Goal: Check status

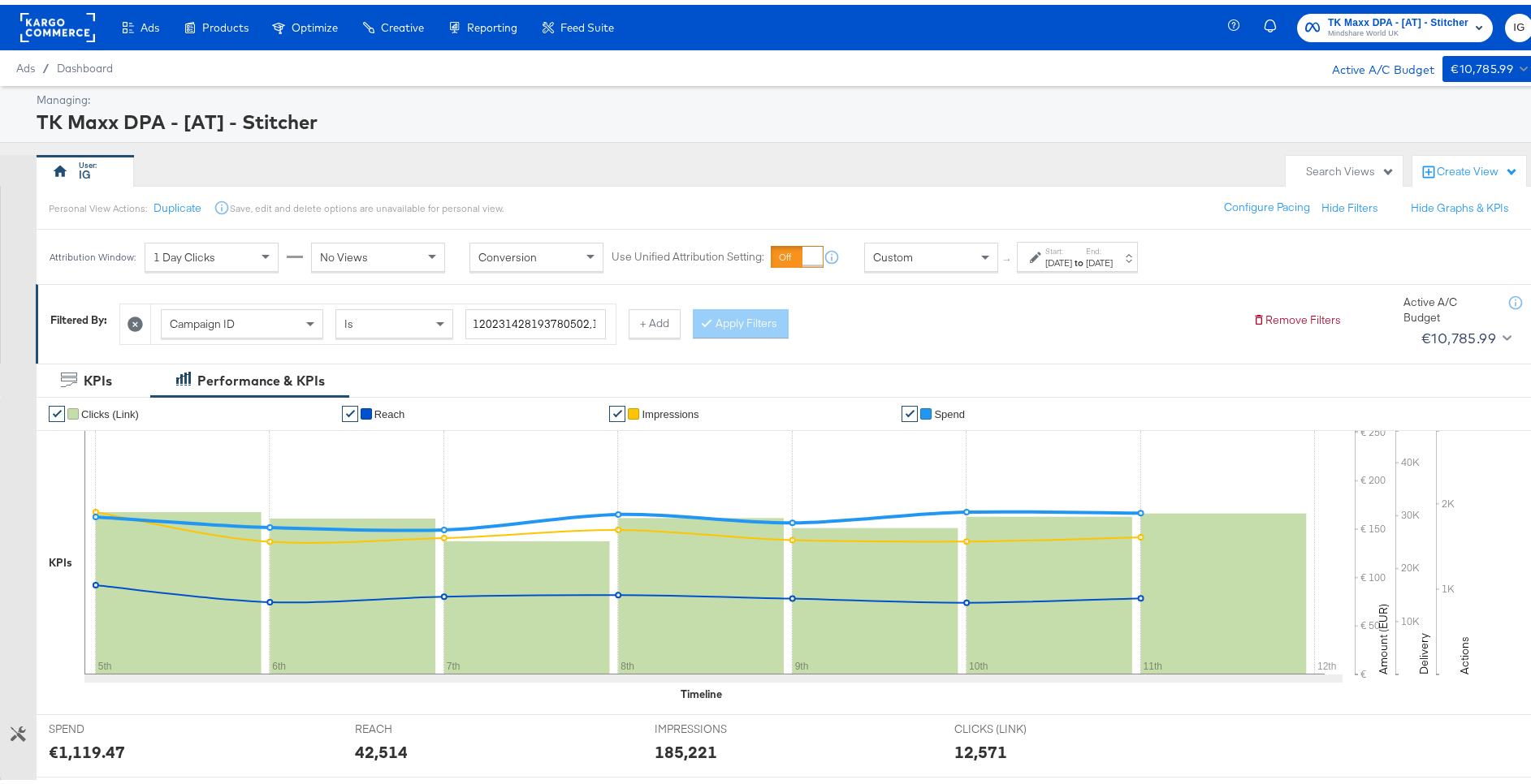
click at [1387, 37] on div "TK Maxx DPA - [AT] - Stitcher Mindshare World UK IG" at bounding box center [1392, 23] width 316 height 46
click at [1383, 30] on span "Mindshare World UK" at bounding box center [1398, 30] width 140 height 13
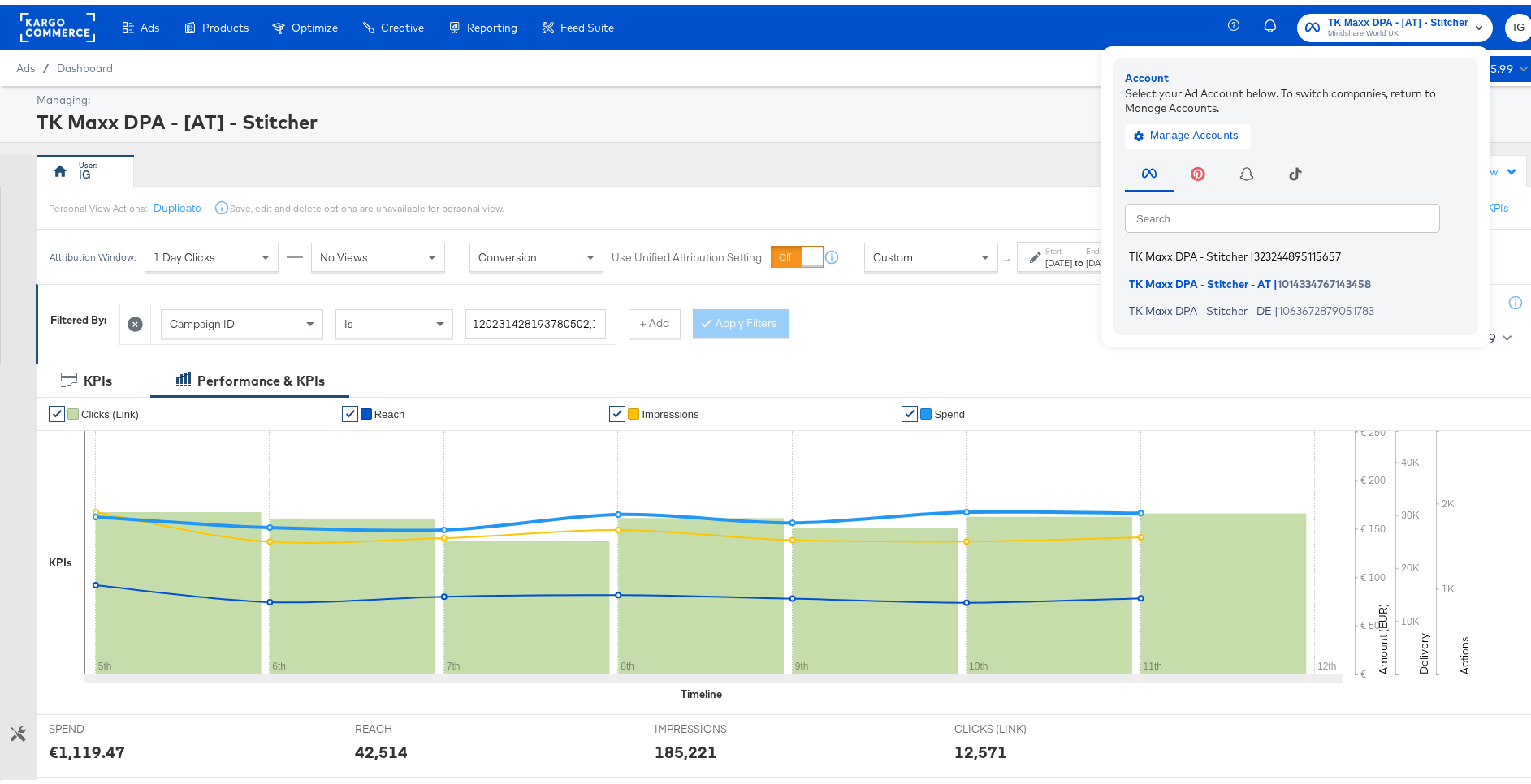
click at [1282, 256] on span "323244895115657" at bounding box center [1297, 251] width 87 height 13
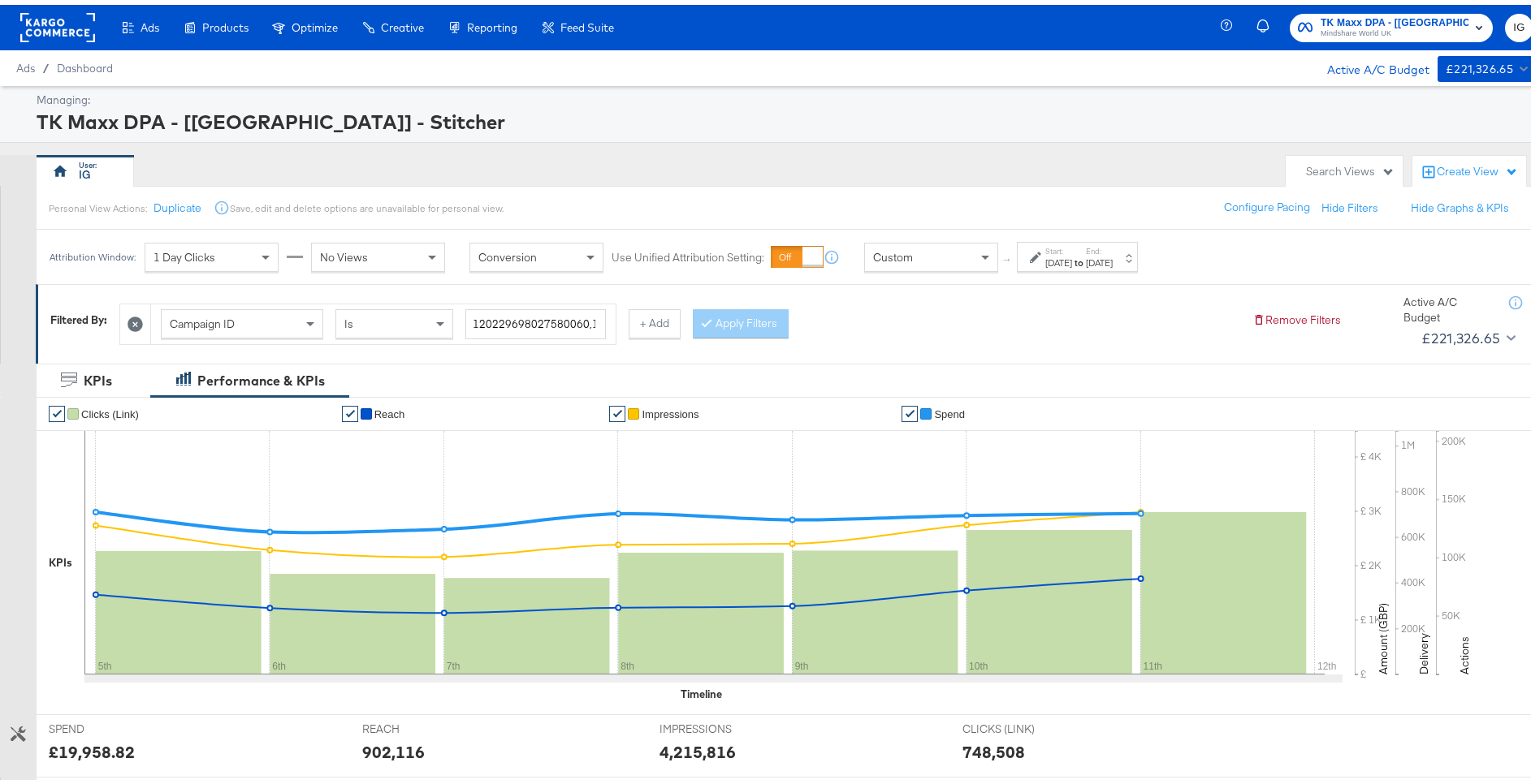
click at [1086, 261] on strong "to" at bounding box center [1078, 257] width 13 height 12
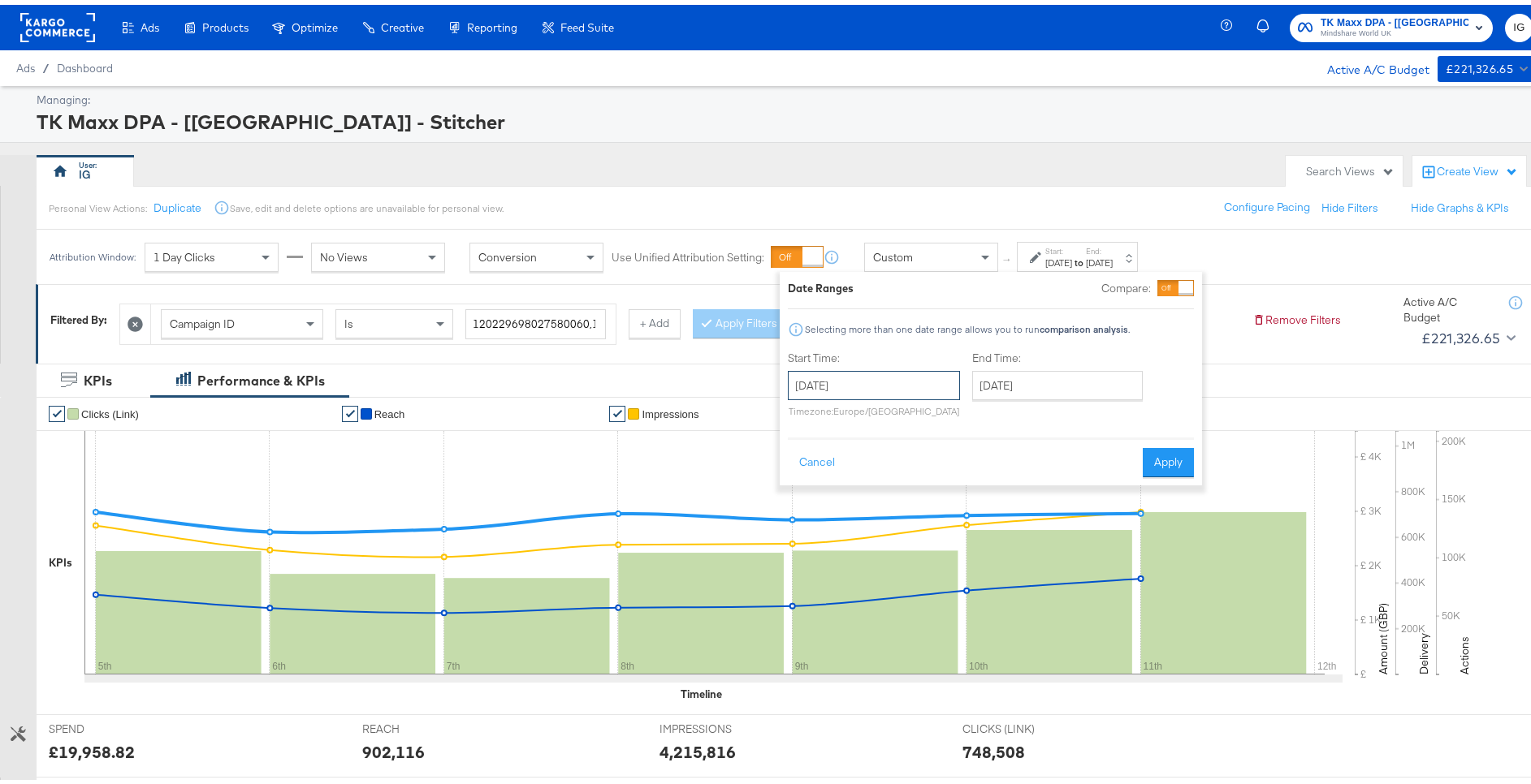
click at [900, 386] on input "October 5th 2025" at bounding box center [874, 380] width 172 height 30
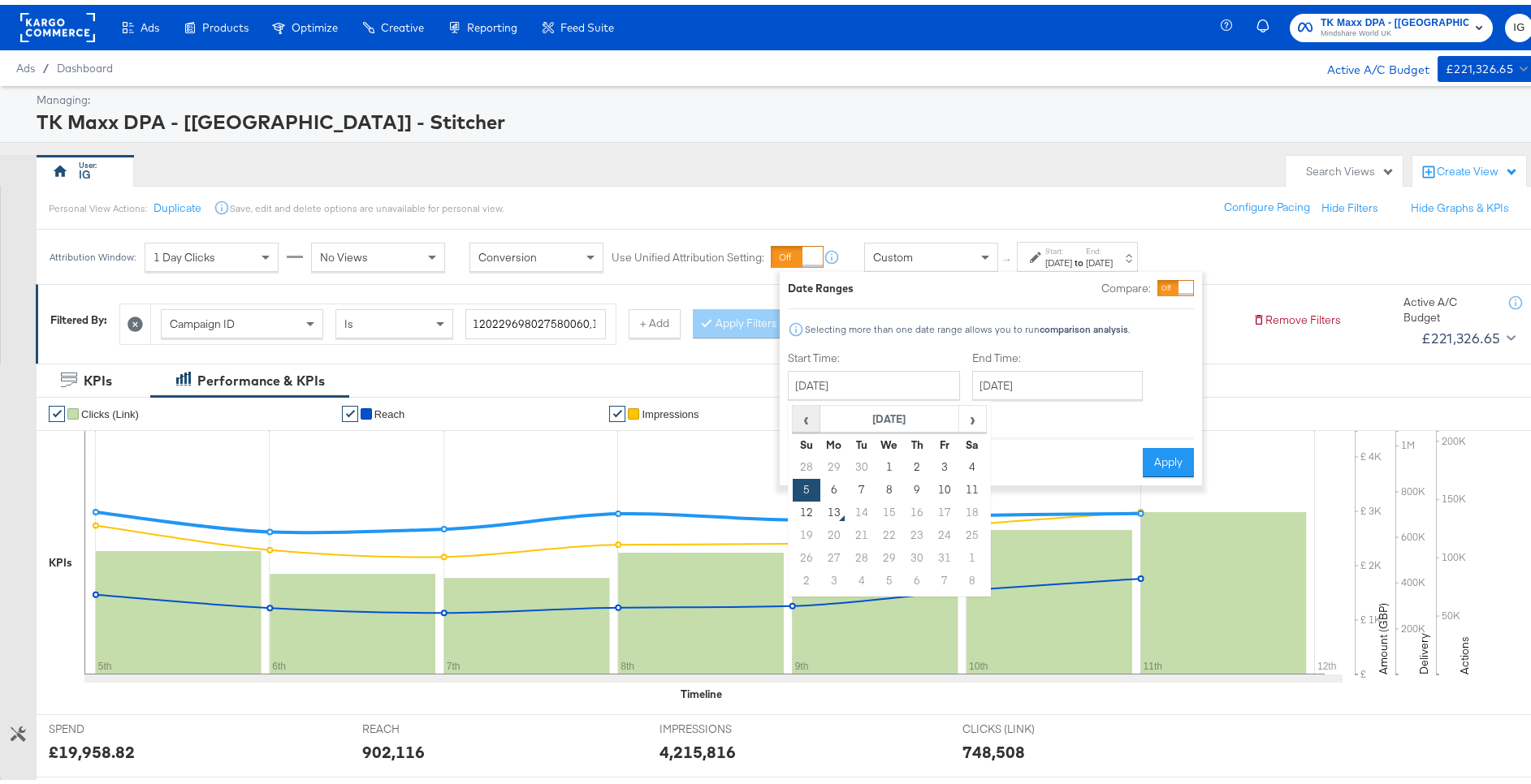
click at [800, 422] on span "‹" at bounding box center [806, 414] width 25 height 25
